Goal: Transaction & Acquisition: Purchase product/service

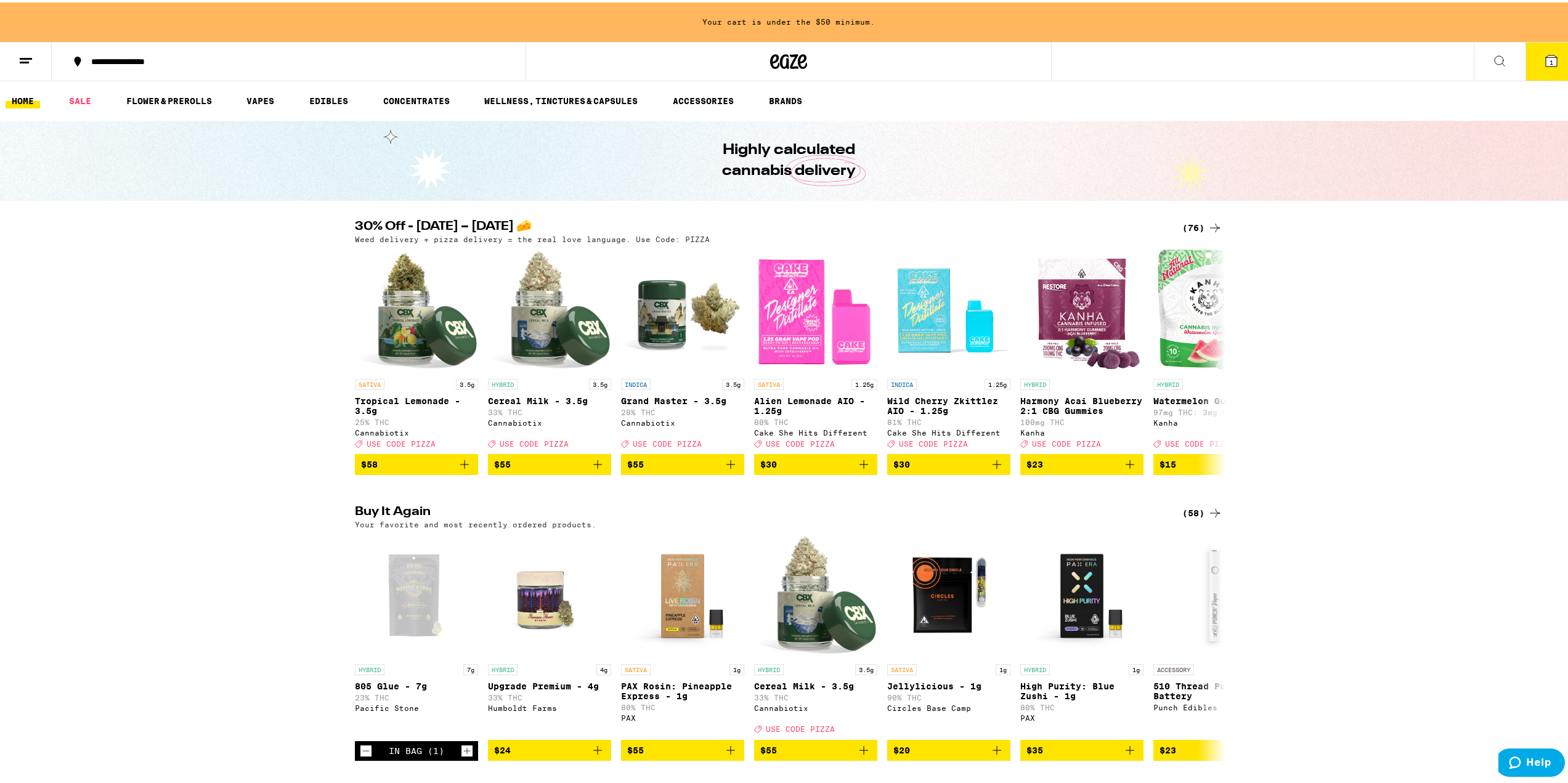
click at [1193, 223] on div "(76)" at bounding box center [1203, 225] width 40 height 15
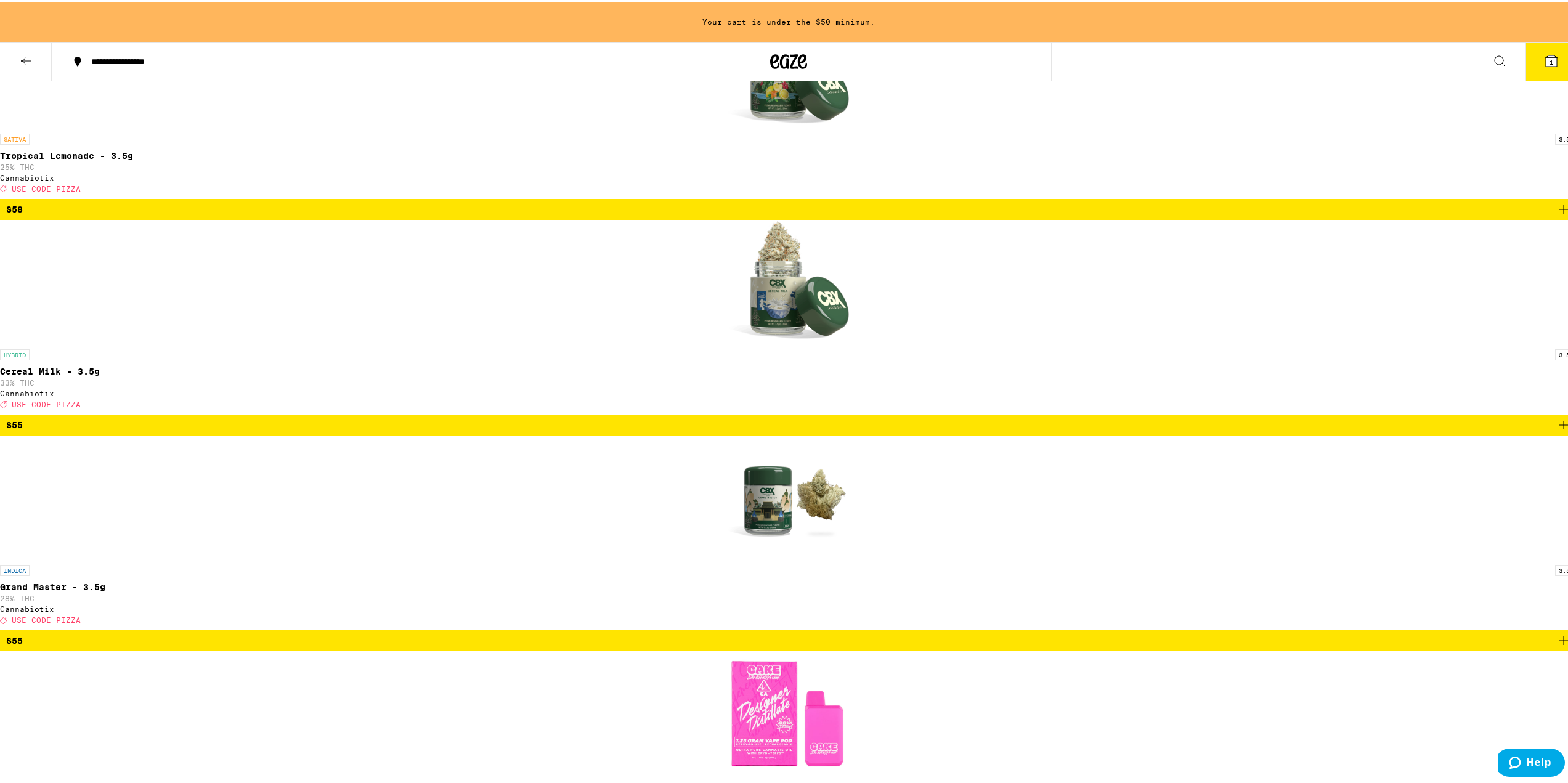
scroll to position [411, 0]
